Goal: Information Seeking & Learning: Understand process/instructions

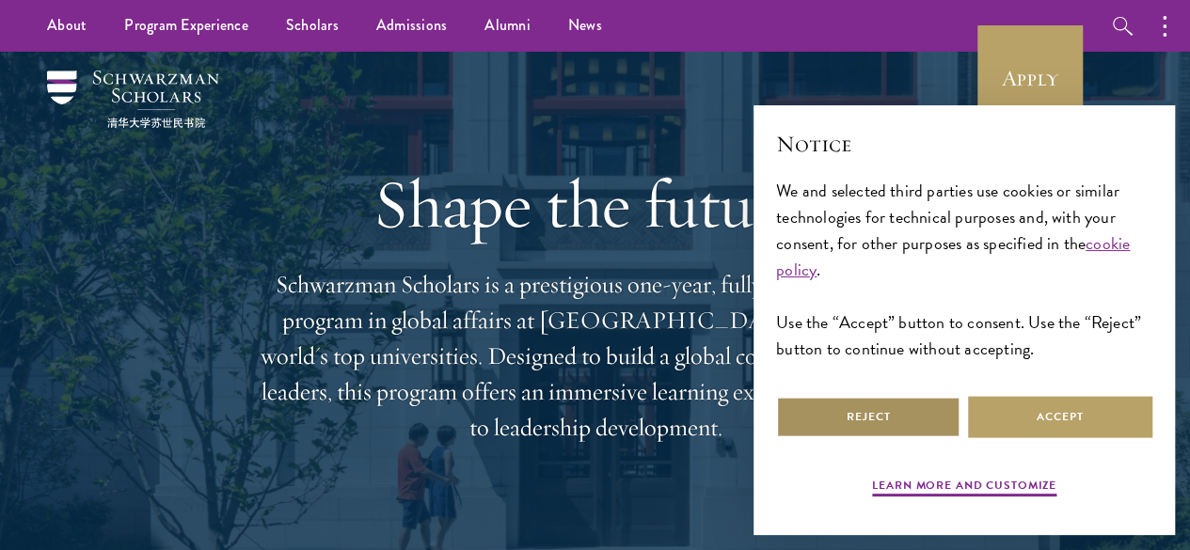
click at [946, 396] on button "Reject" at bounding box center [868, 417] width 184 height 42
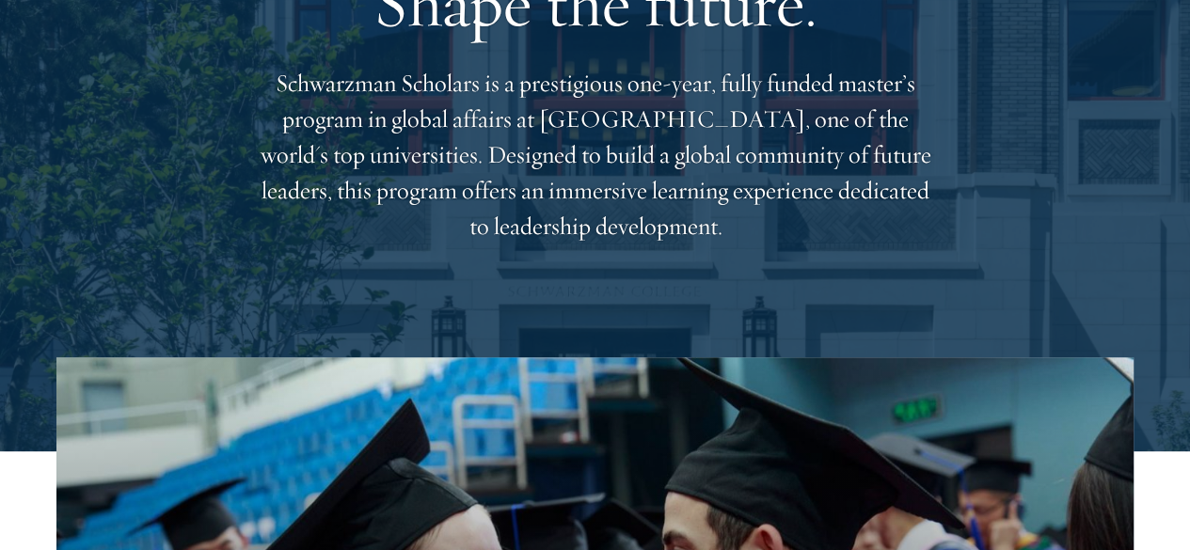
scroll to position [202, 0]
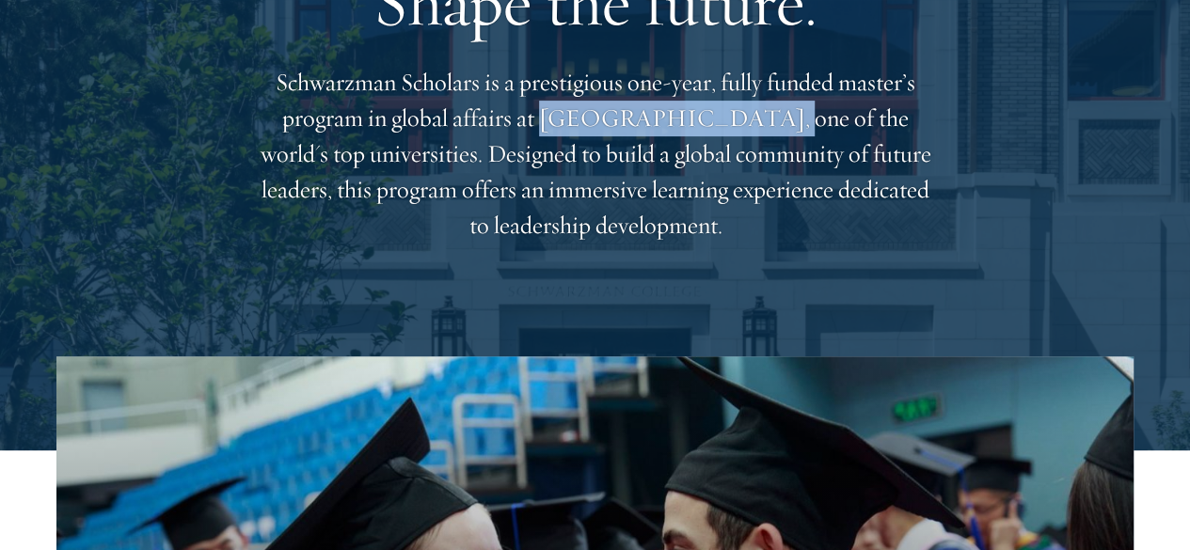
drag, startPoint x: 661, startPoint y: 125, endPoint x: 872, endPoint y: 141, distance: 212.3
click at [872, 141] on p "Schwarzman Scholars is a prestigious one-year, fully funded master’s program in…" at bounding box center [596, 154] width 678 height 179
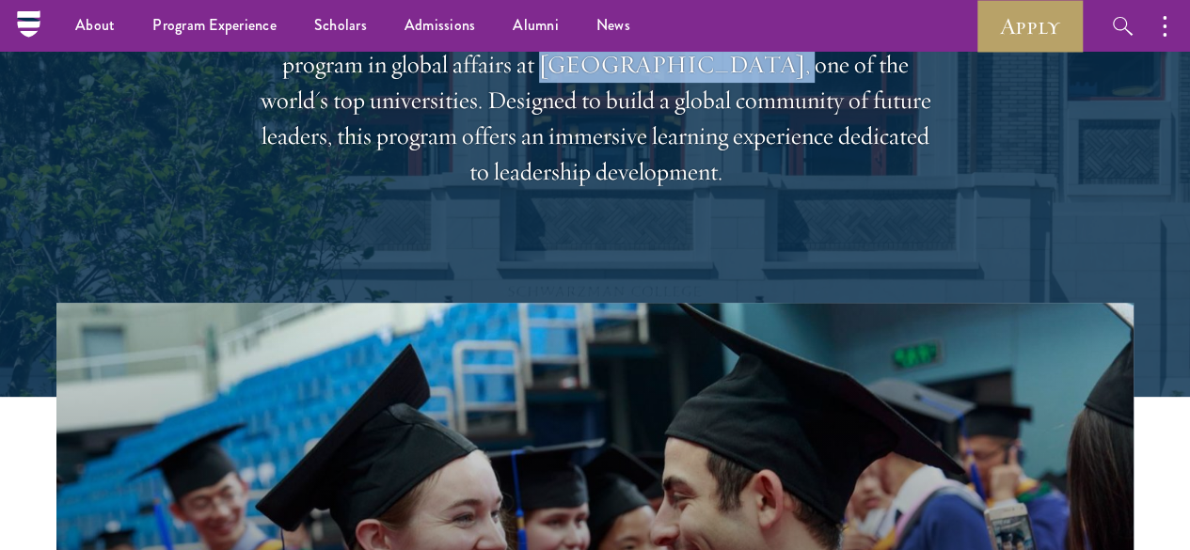
scroll to position [252, 0]
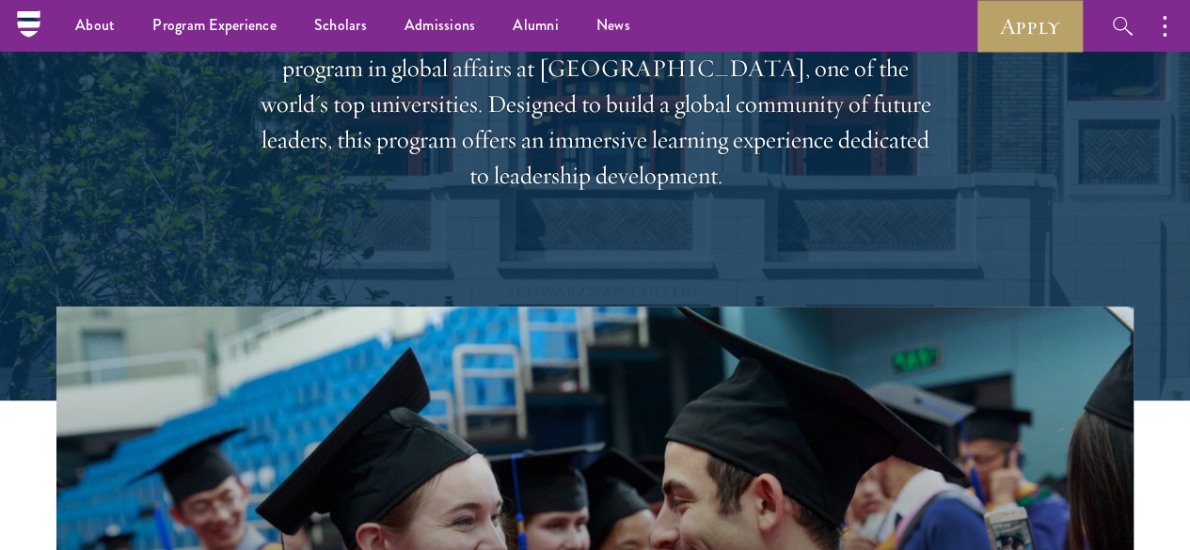
click at [617, 194] on p "Schwarzman Scholars is a prestigious one-year, fully funded master’s program in…" at bounding box center [596, 104] width 678 height 179
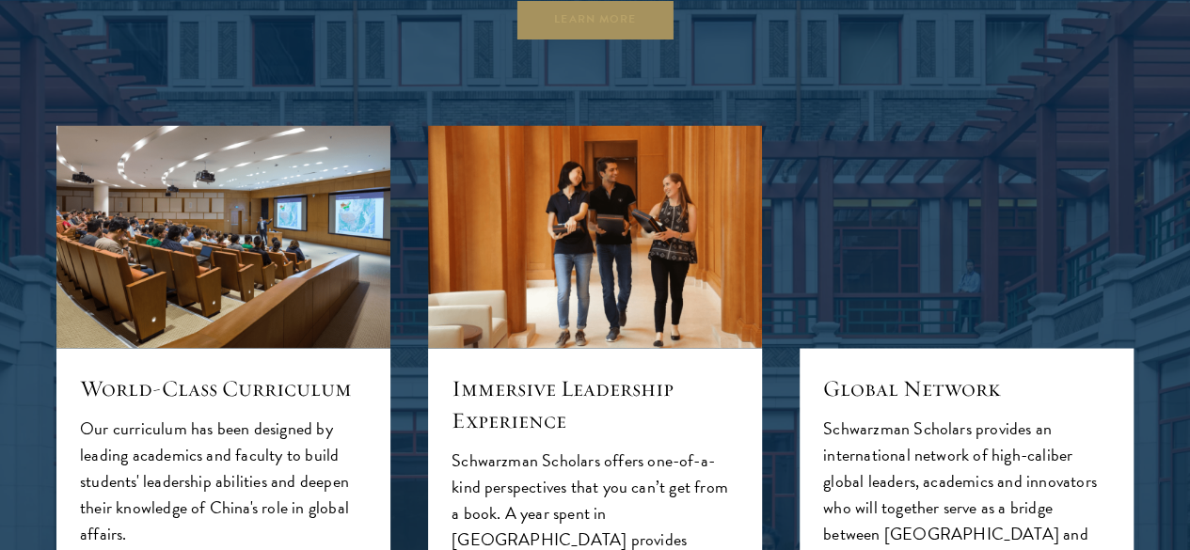
scroll to position [1723, 0]
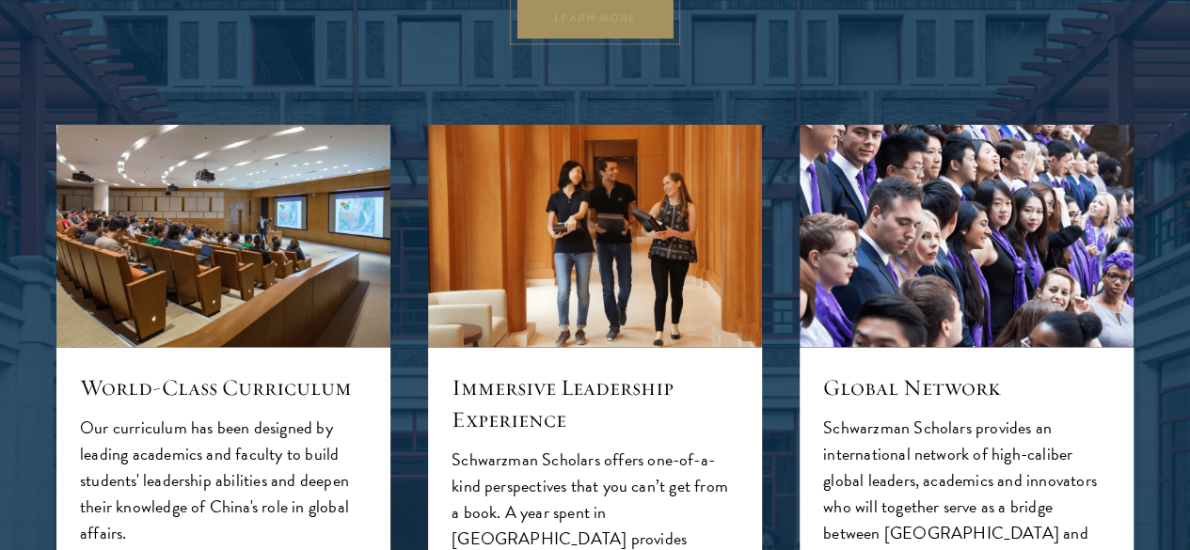
click at [555, 40] on link "Learn More" at bounding box center [595, 18] width 161 height 42
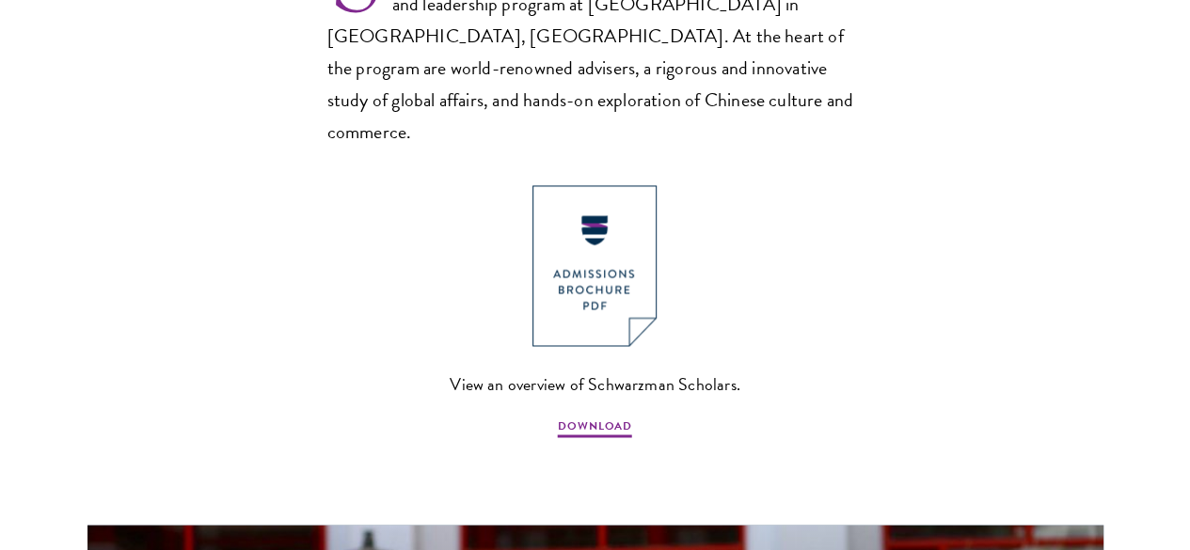
scroll to position [1356, 0]
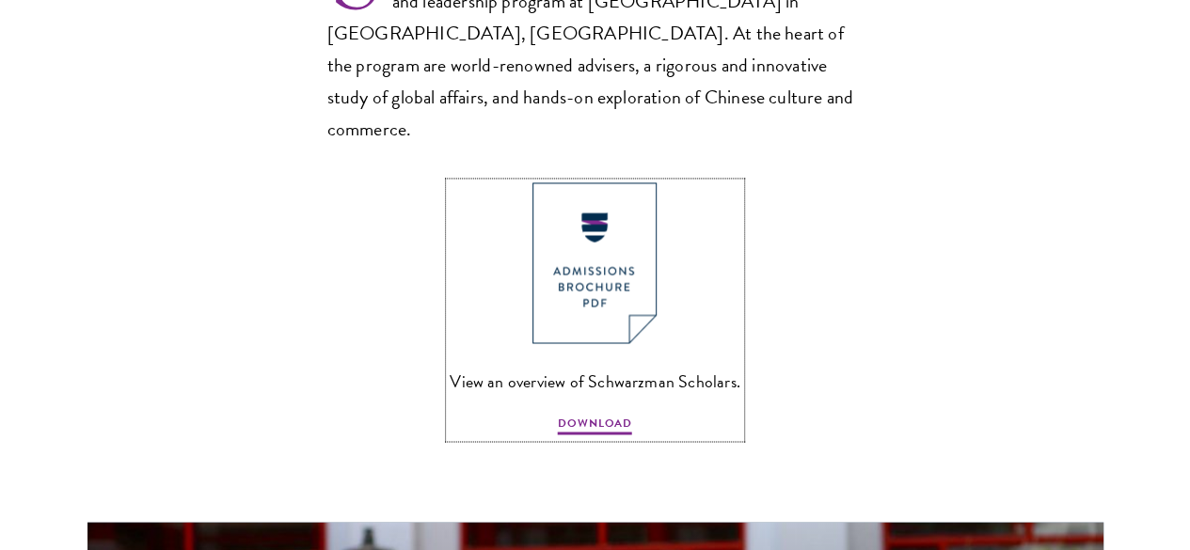
click at [627, 244] on img at bounding box center [595, 263] width 124 height 161
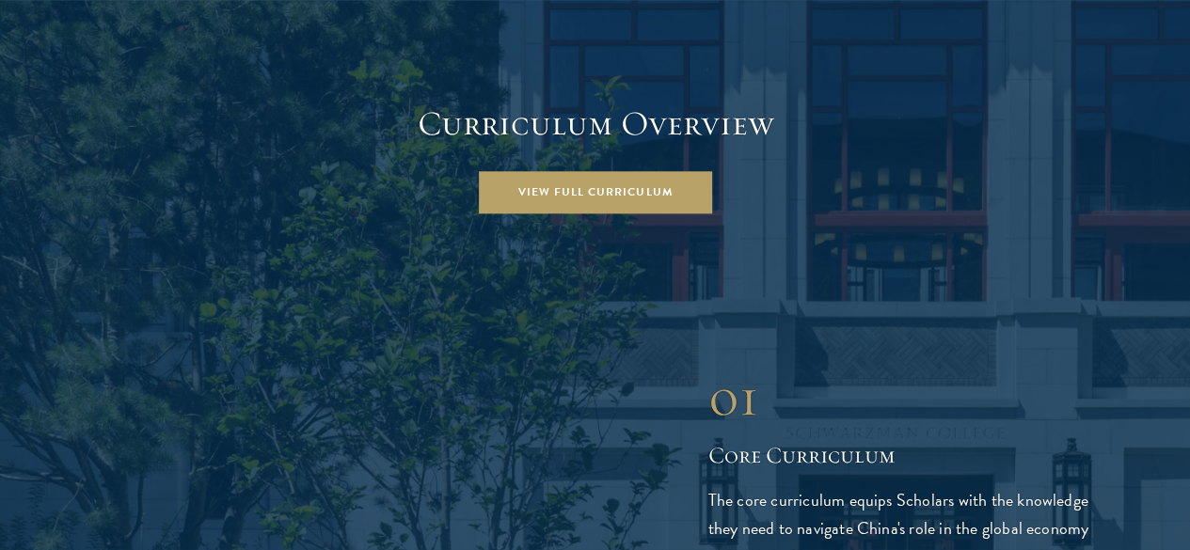
scroll to position [2583, 0]
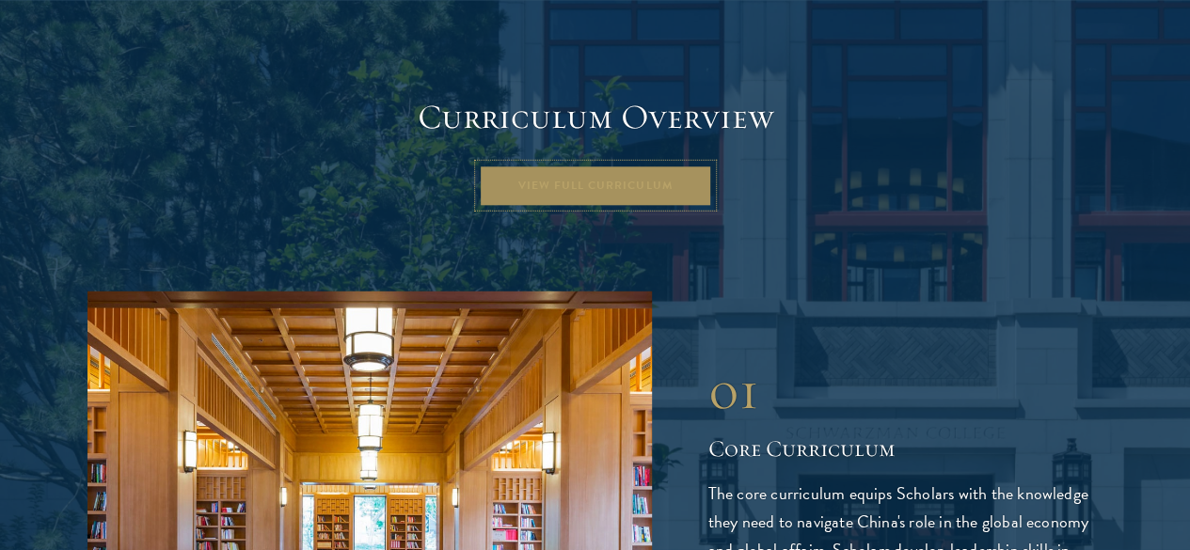
click at [687, 165] on link "View Full Curriculum" at bounding box center [595, 186] width 233 height 42
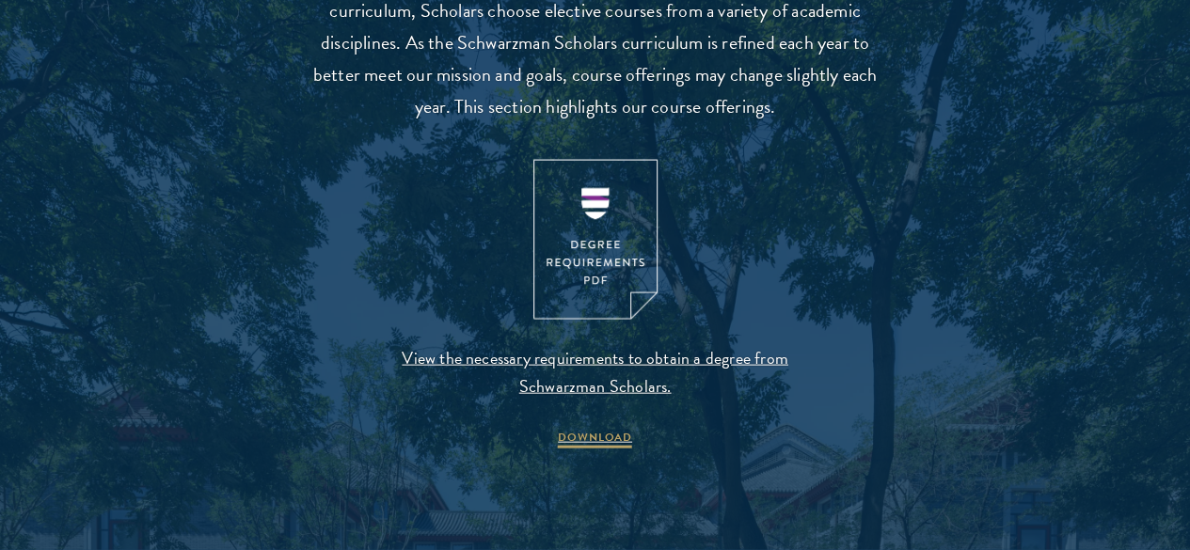
scroll to position [1949, 0]
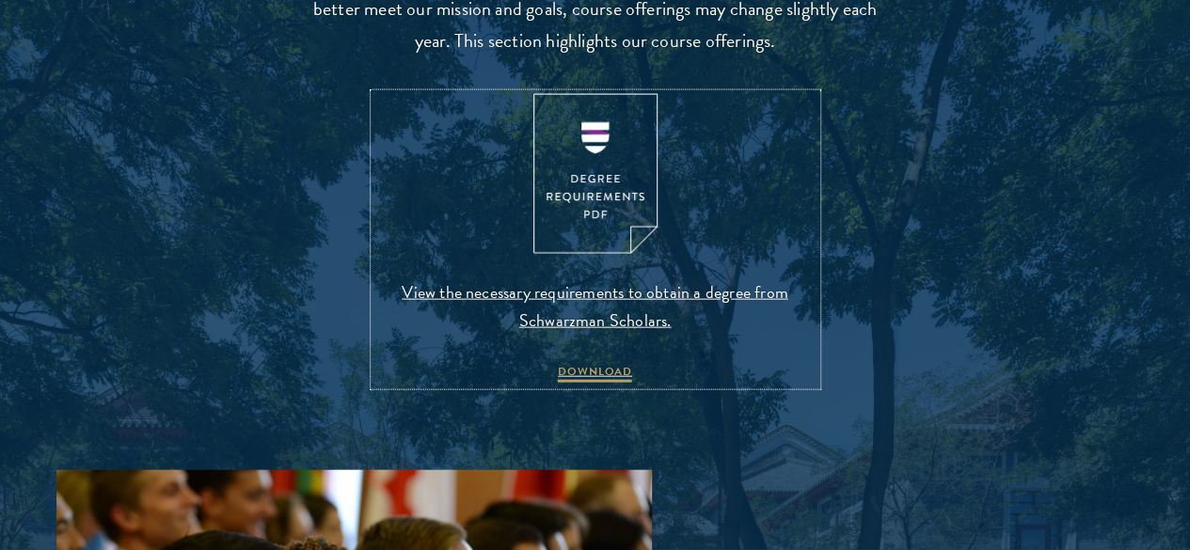
click at [642, 200] on img at bounding box center [596, 174] width 124 height 161
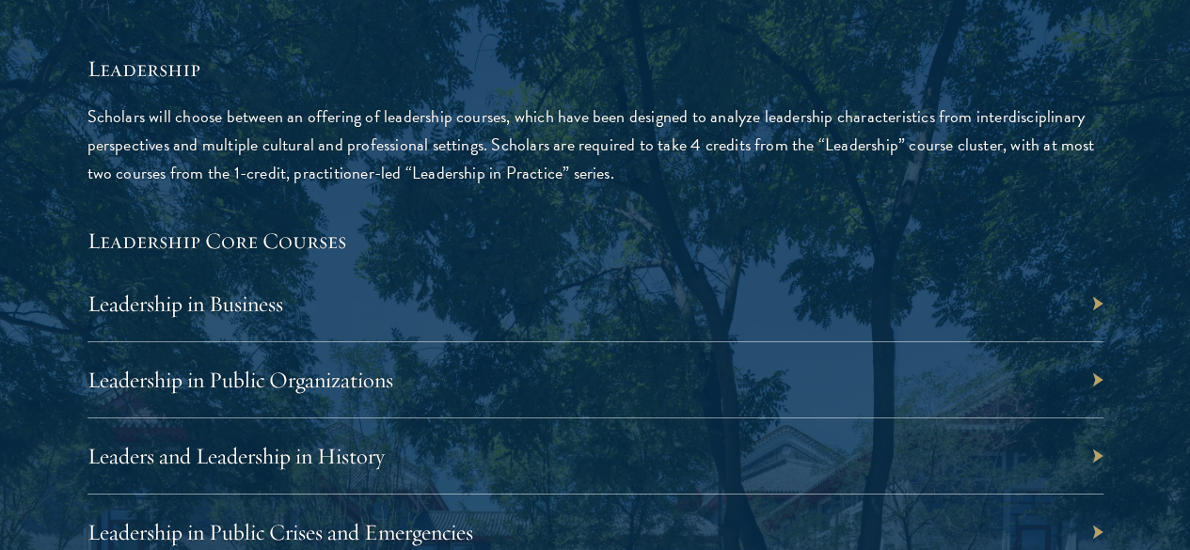
scroll to position [3077, 0]
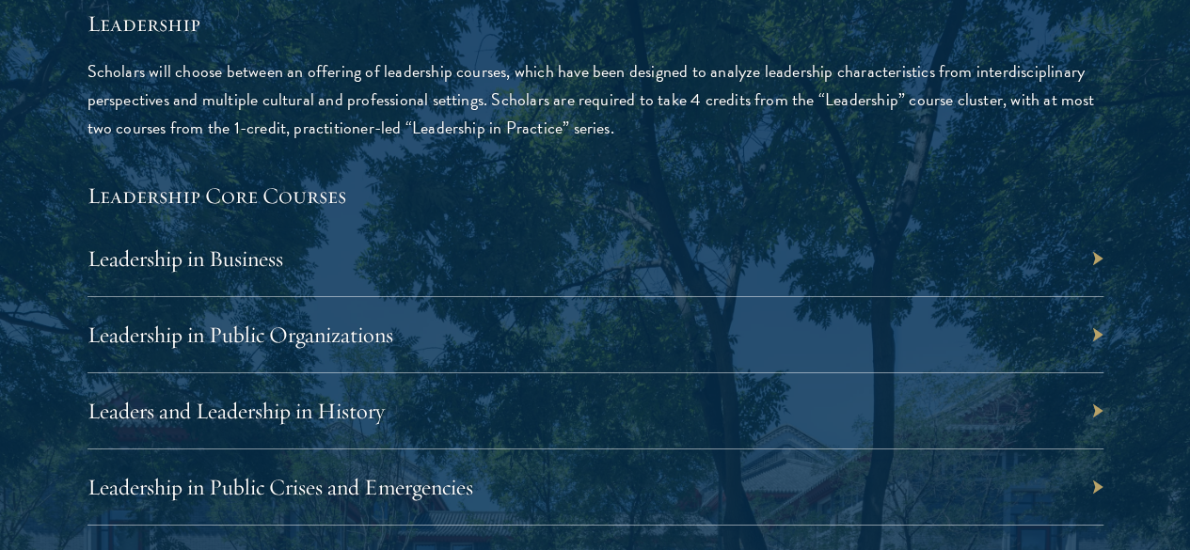
click at [1025, 221] on div "Leadership in Business" at bounding box center [596, 259] width 1016 height 76
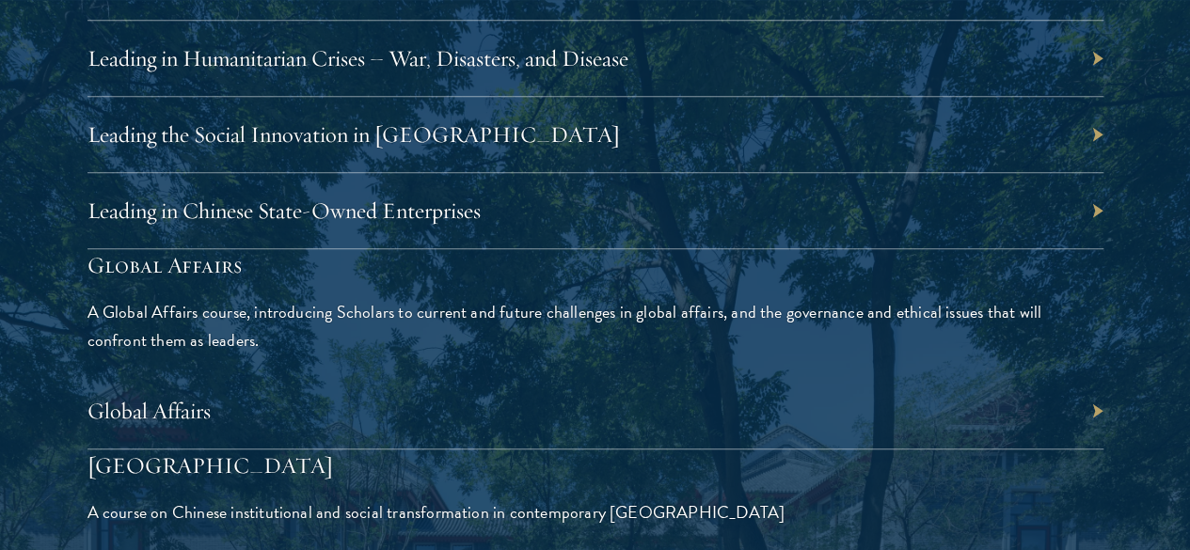
scroll to position [4217, 0]
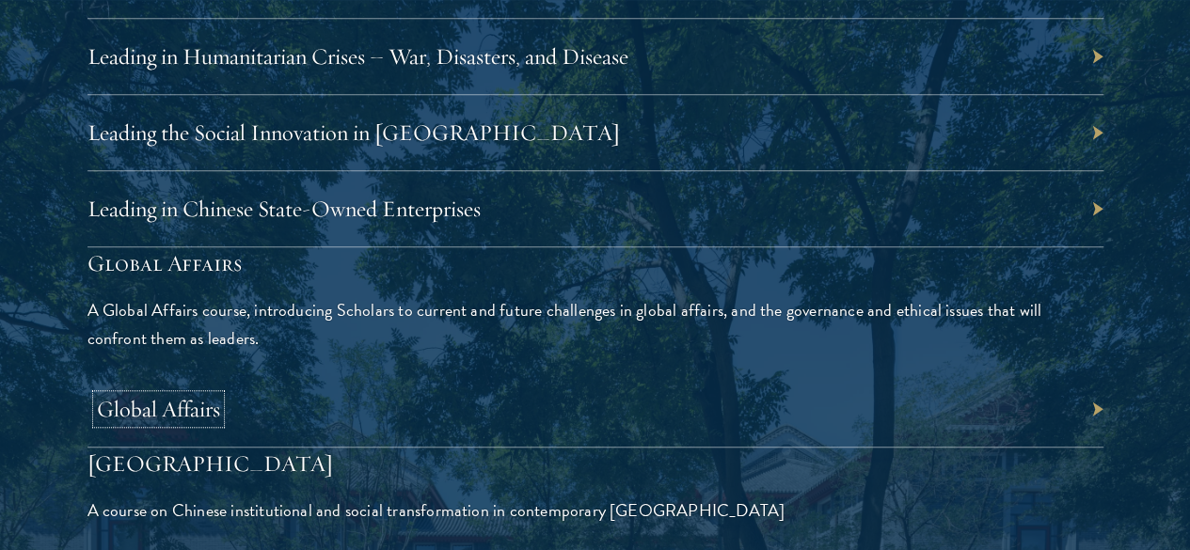
click at [220, 395] on link "Global Affairs" at bounding box center [158, 409] width 123 height 28
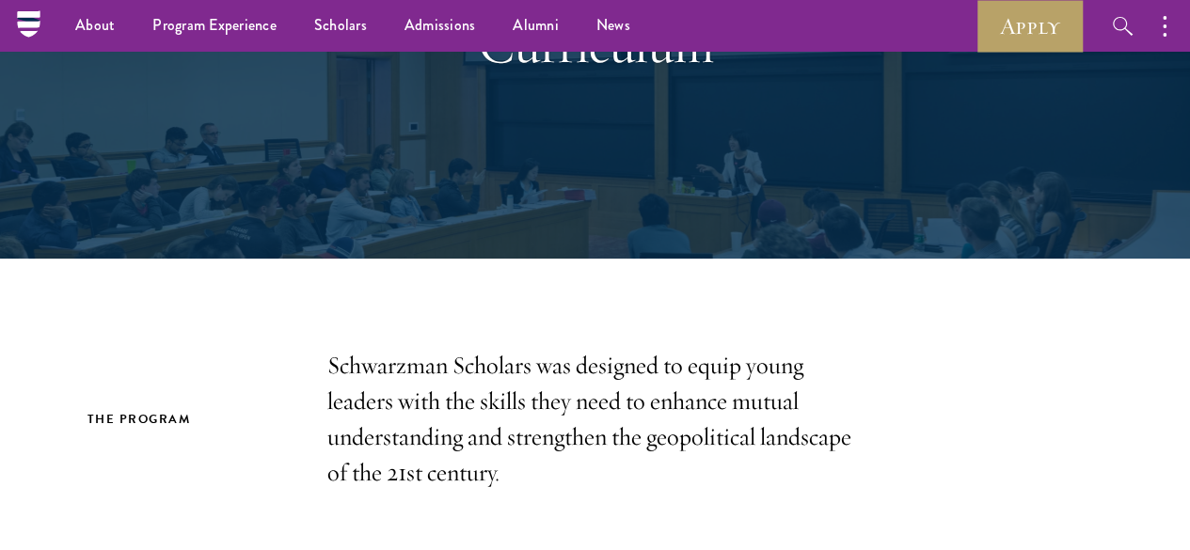
scroll to position [0, 0]
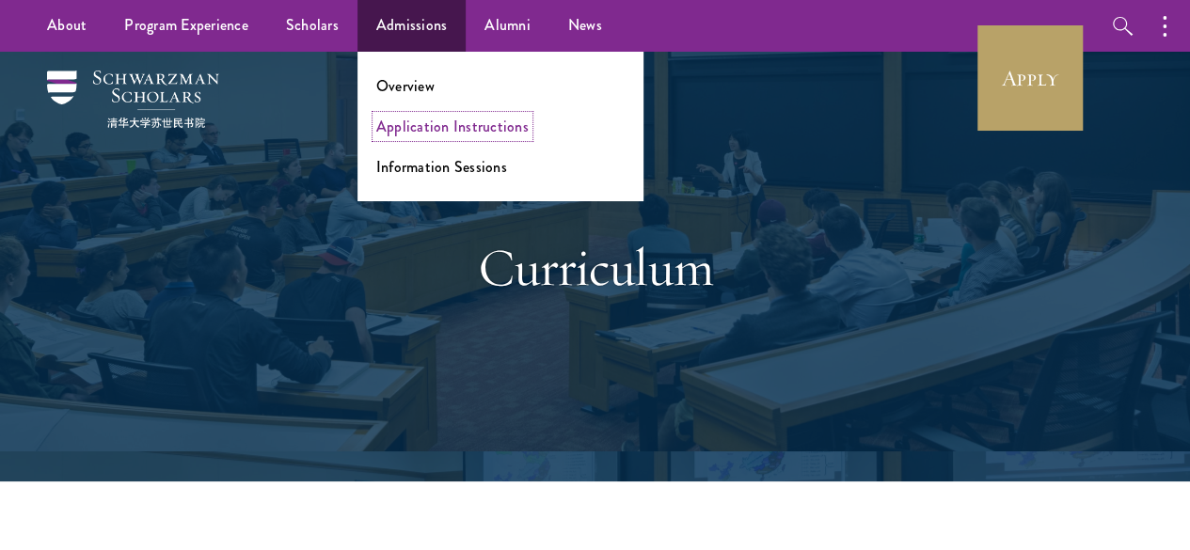
click at [418, 131] on link "Application Instructions" at bounding box center [452, 127] width 152 height 22
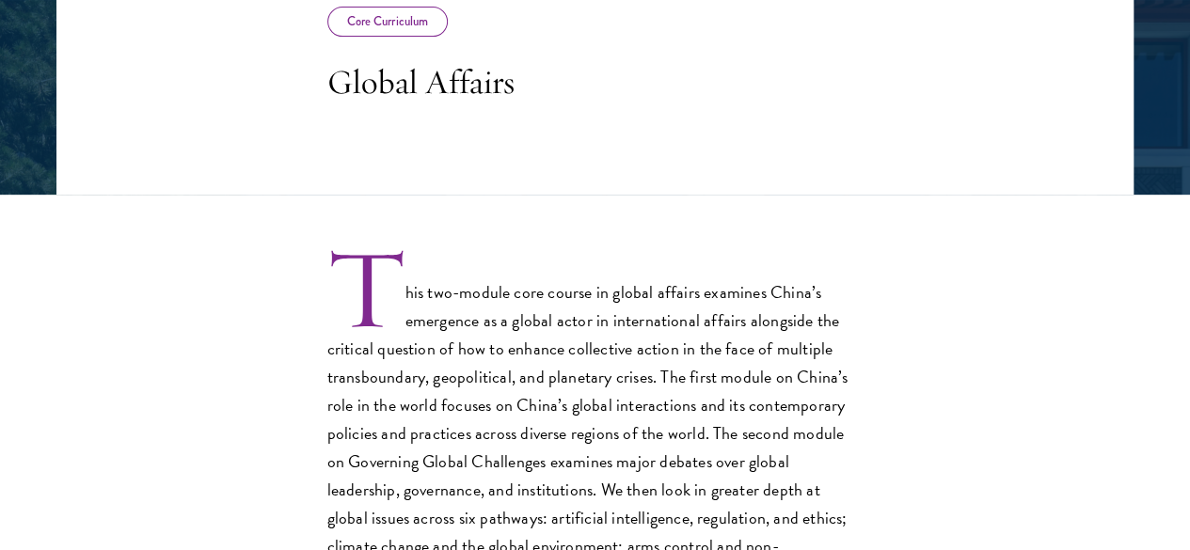
scroll to position [390, 0]
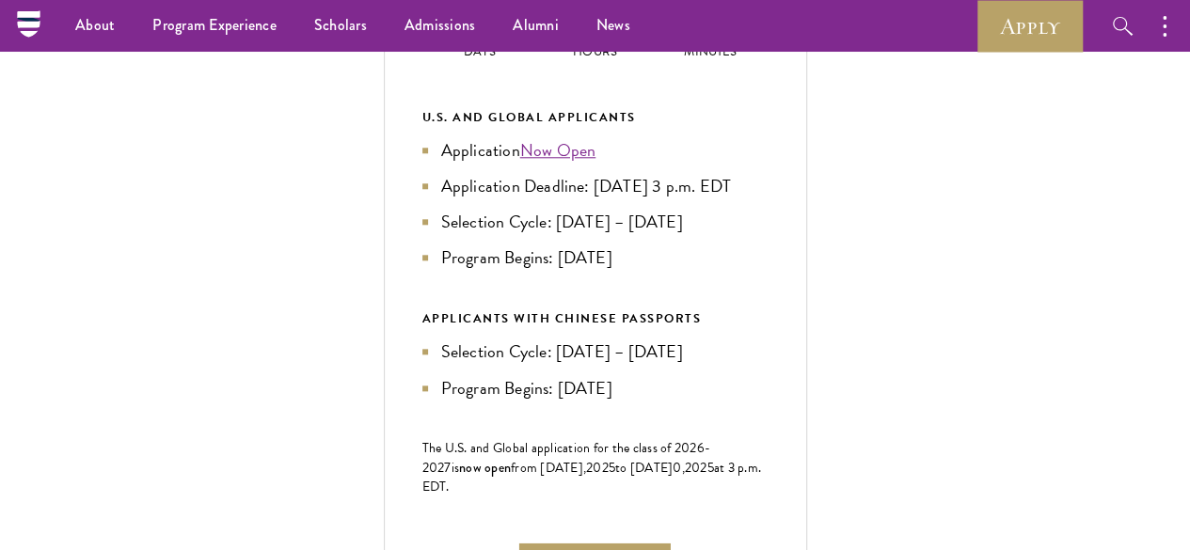
scroll to position [882, 0]
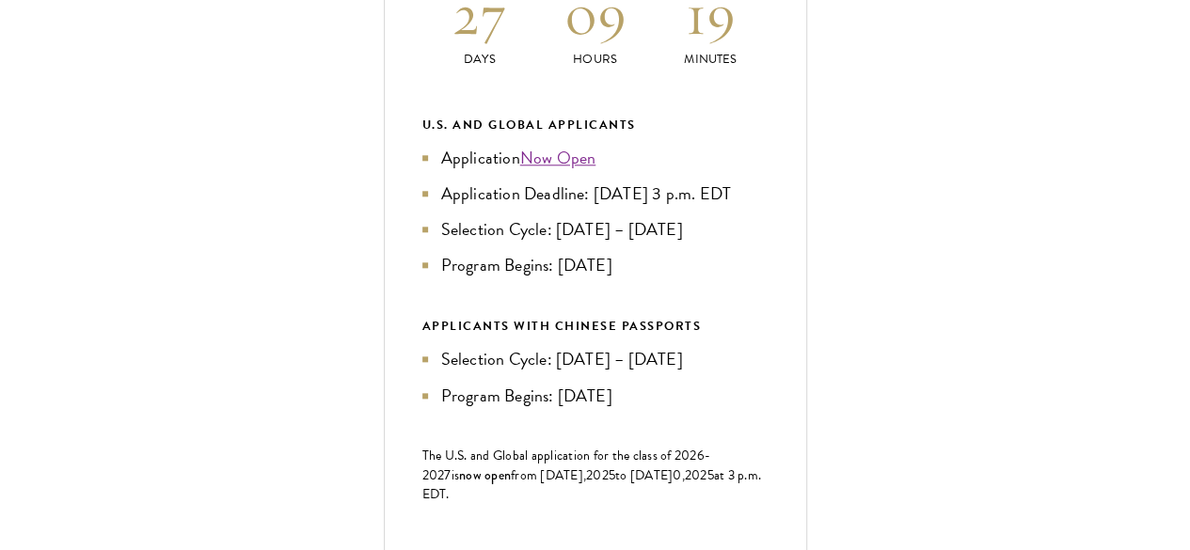
scroll to position [1008, 0]
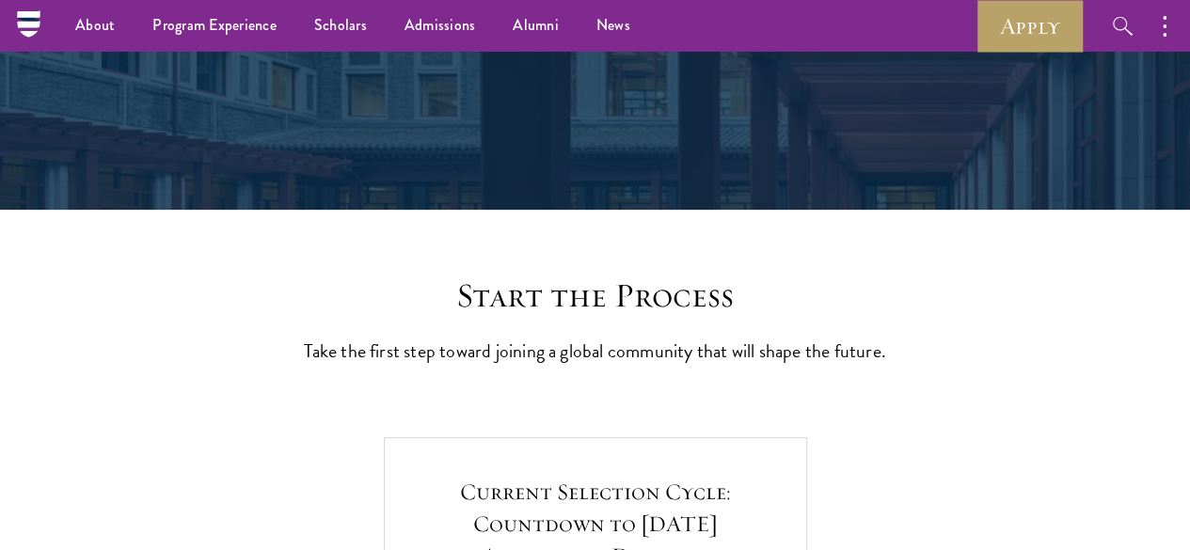
scroll to position [0, 0]
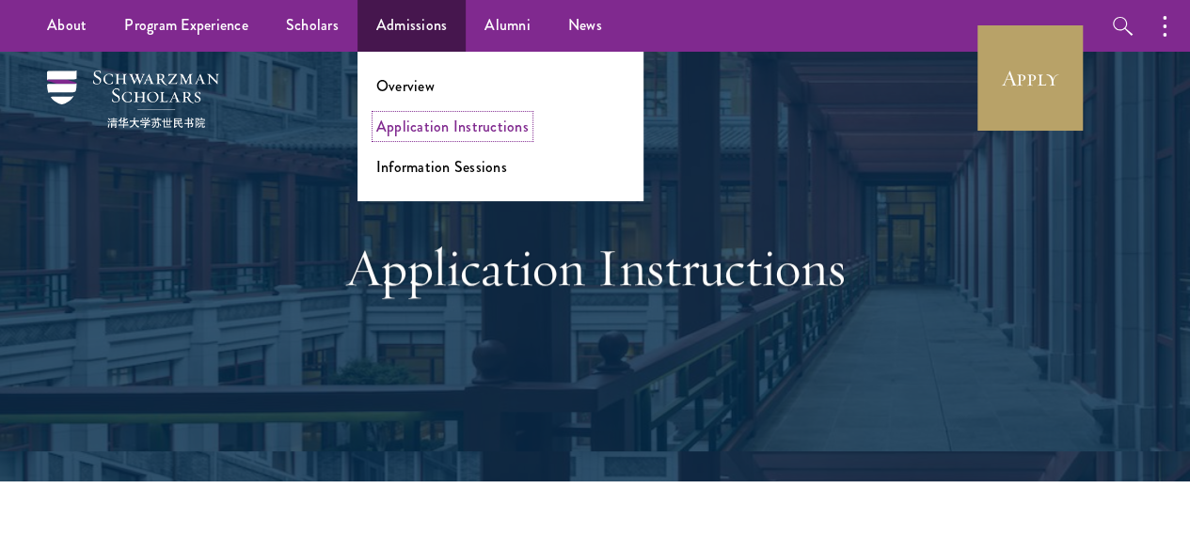
click at [423, 118] on link "Application Instructions" at bounding box center [452, 127] width 152 height 22
